Goal: Obtain resource: Obtain resource

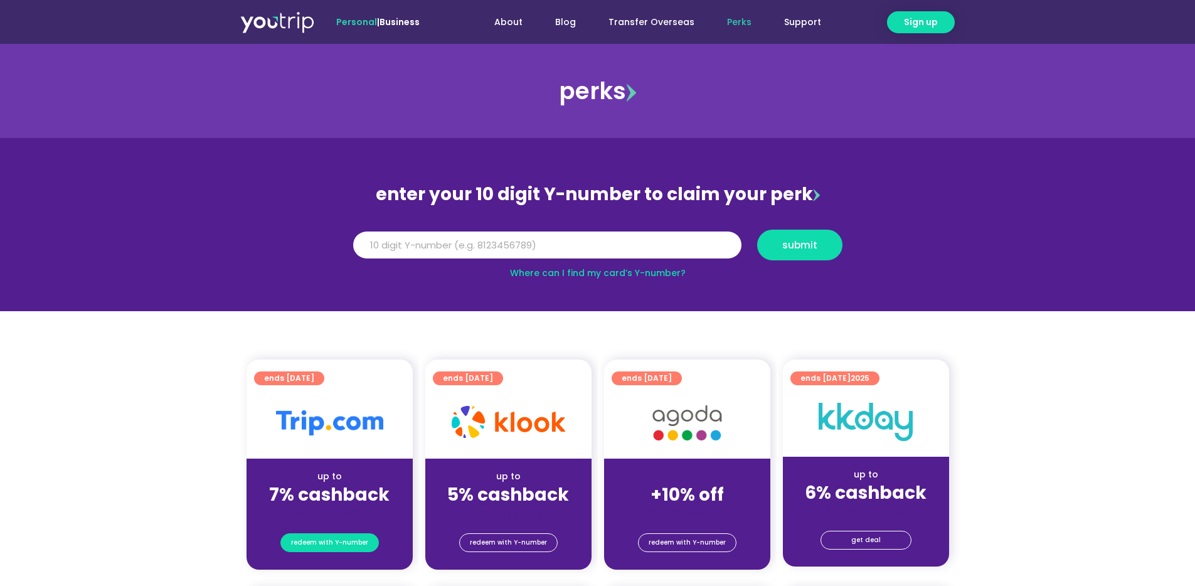
click at [338, 547] on span "redeem with Y-number" at bounding box center [329, 543] width 77 height 18
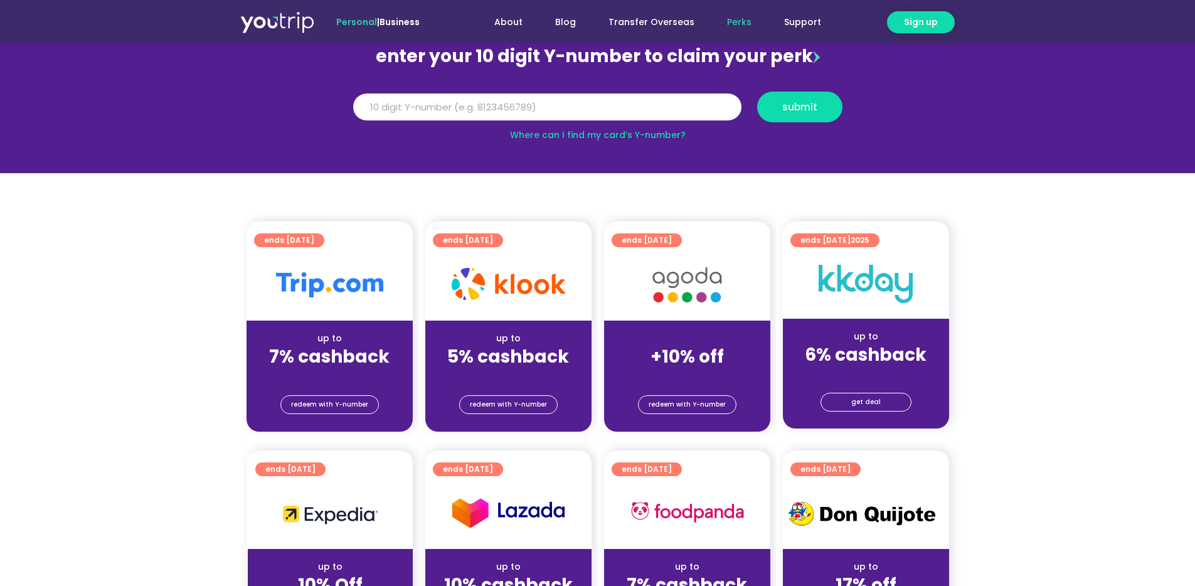
scroll to position [139, 0]
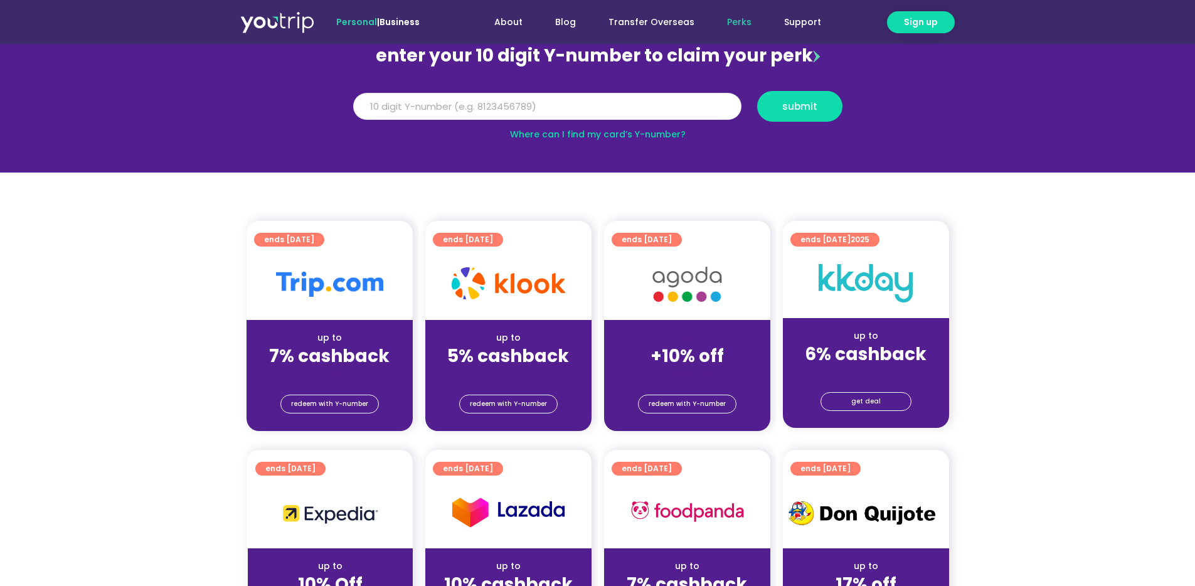
click at [501, 101] on input "Y Number" at bounding box center [547, 107] width 388 height 28
click at [487, 104] on input "Y Number" at bounding box center [547, 107] width 388 height 28
type input "8125916782"
click at [783, 111] on span "submit" at bounding box center [799, 106] width 35 height 9
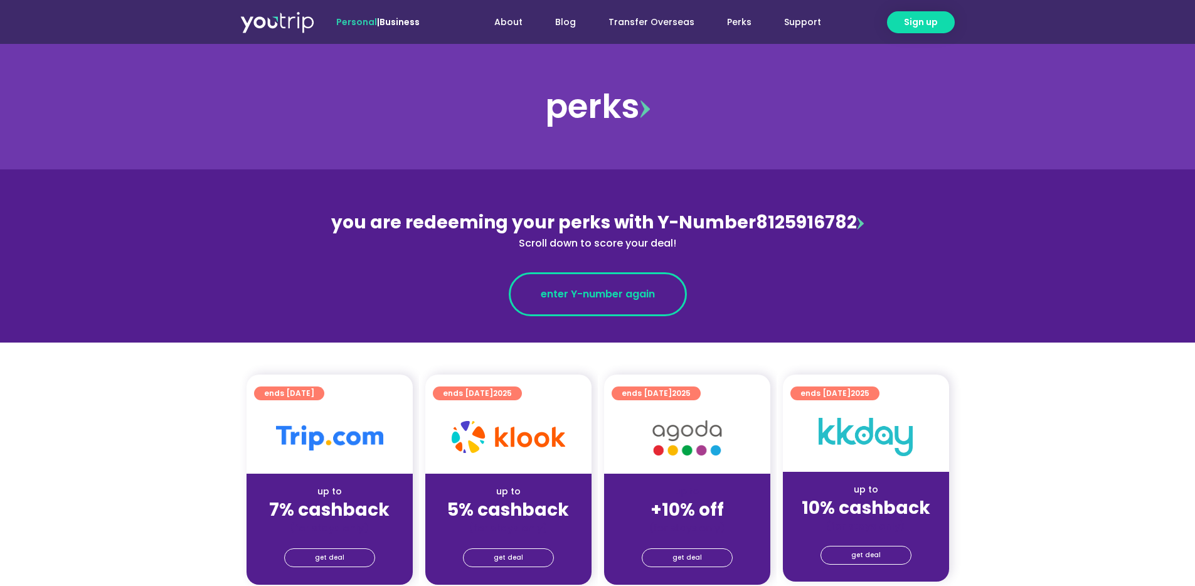
scroll to position [98, 0]
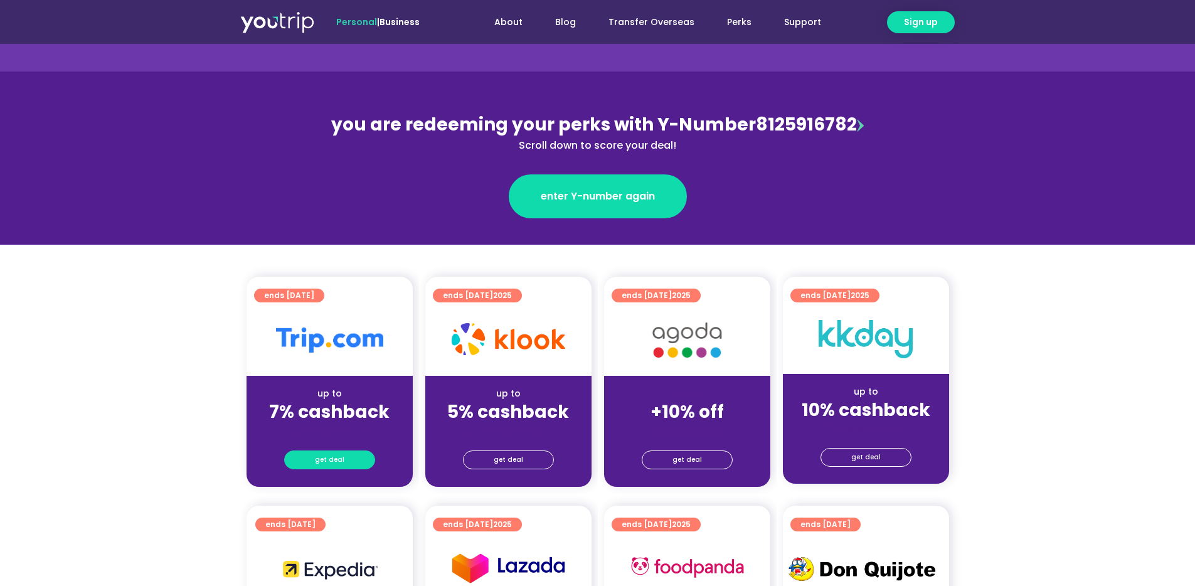
click at [320, 462] on span "get deal" at bounding box center [329, 460] width 29 height 18
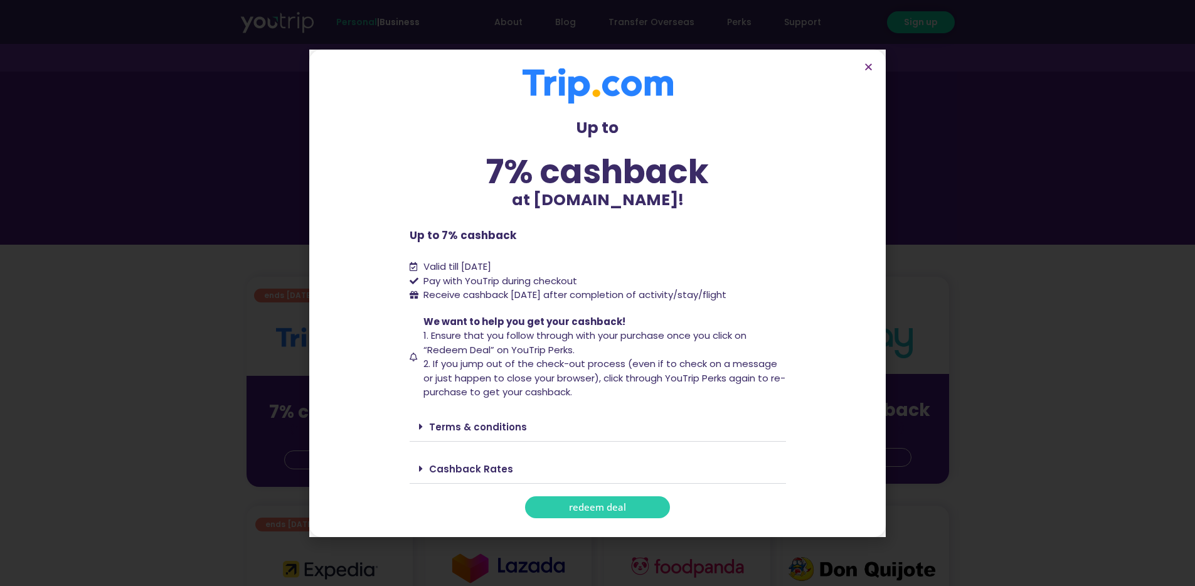
click at [597, 512] on span "redeem deal" at bounding box center [597, 506] width 57 height 9
